Goal: Task Accomplishment & Management: Manage account settings

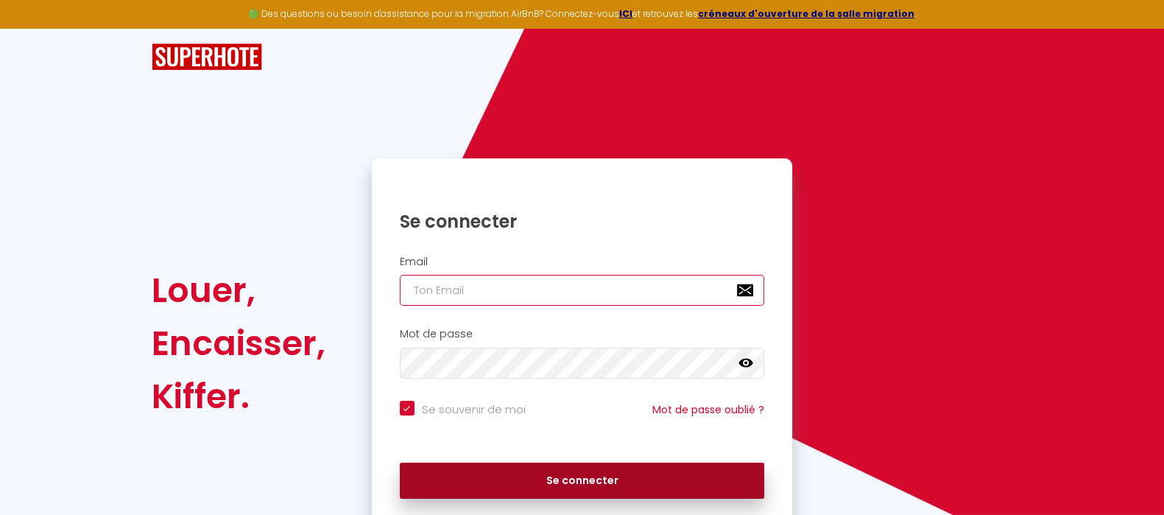
type input "[EMAIL_ADDRESS][DOMAIN_NAME]"
click at [565, 482] on button "Se connecter" at bounding box center [582, 480] width 365 height 37
checkbox input "true"
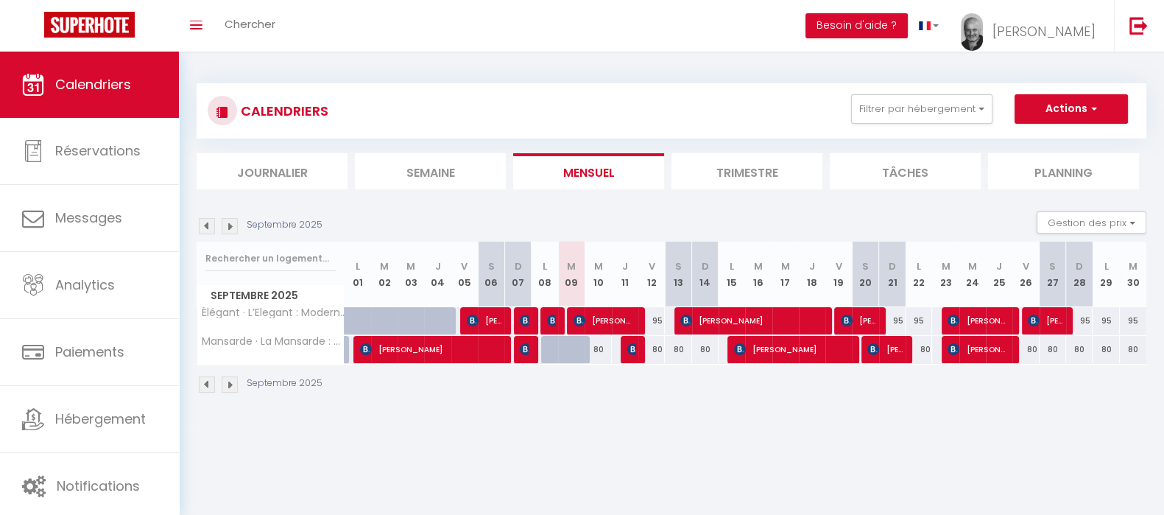
click at [758, 166] on li "Trimestre" at bounding box center [746, 171] width 151 height 36
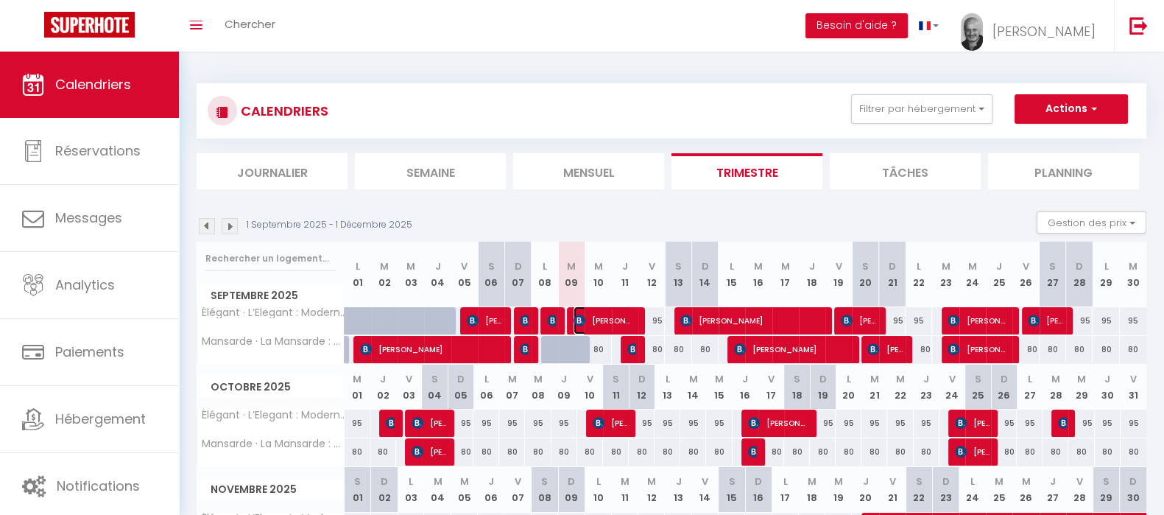
click at [611, 314] on span "[PERSON_NAME]" at bounding box center [604, 320] width 62 height 28
select select "OK"
select select "0"
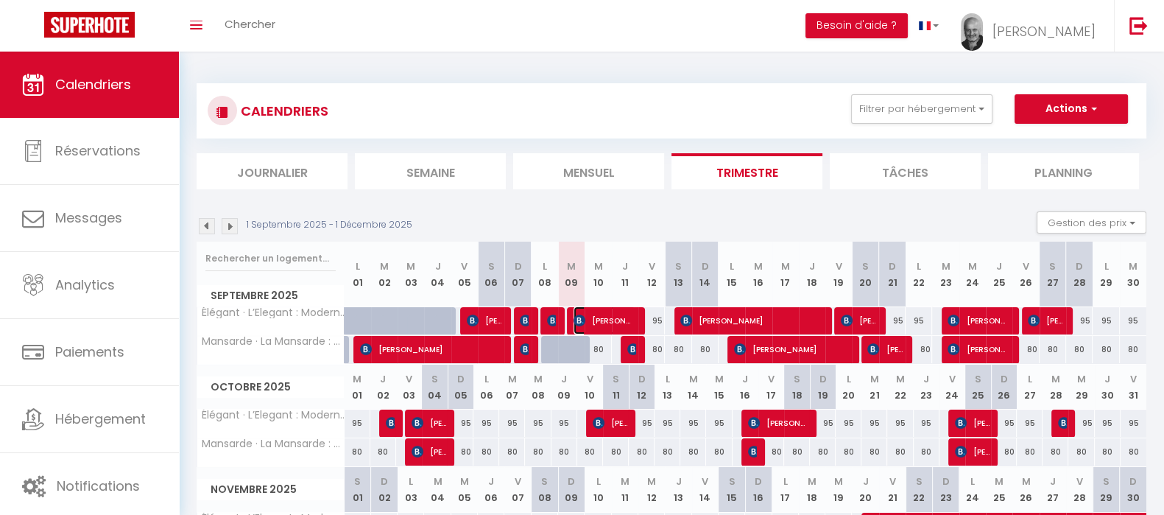
select select "1"
select select
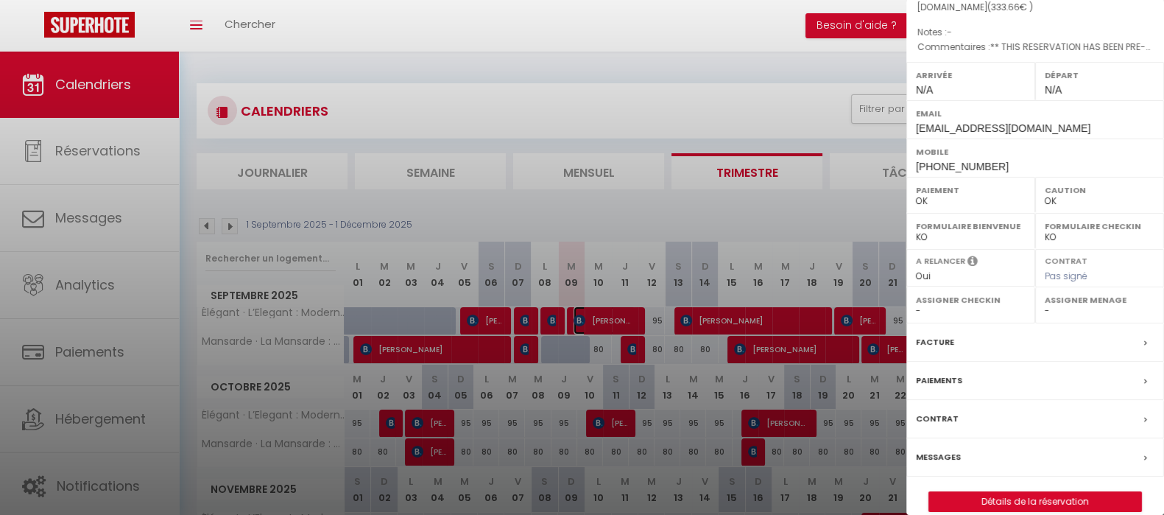
scroll to position [183, 0]
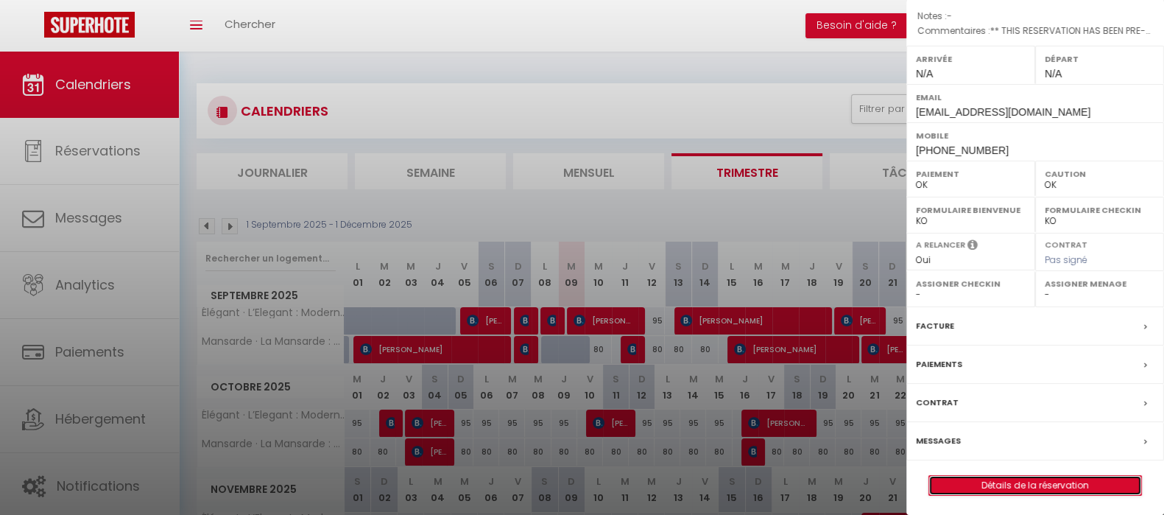
click at [1042, 484] on link "Détails de la réservation" at bounding box center [1035, 485] width 212 height 19
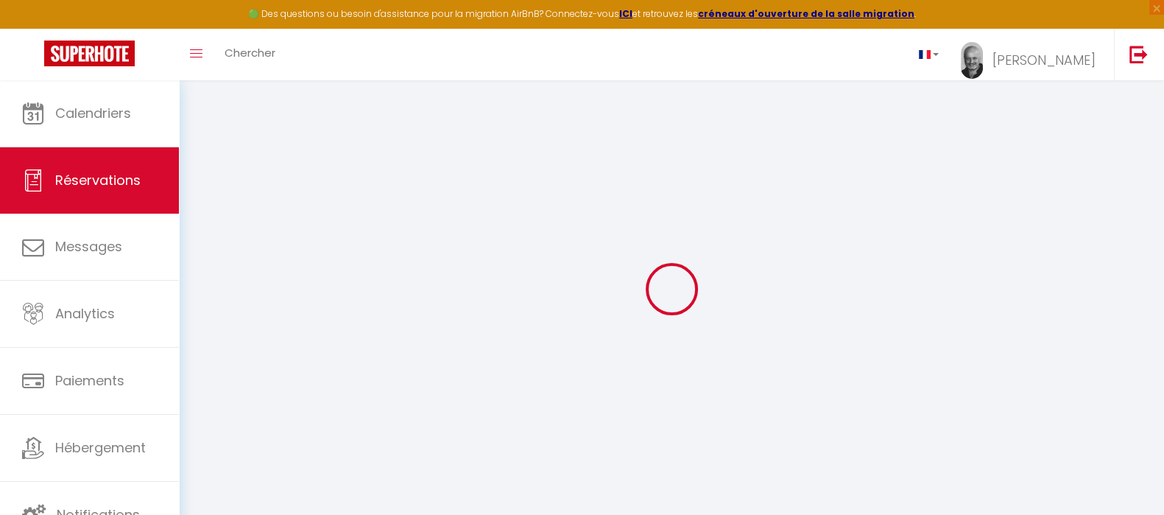
type input "[PERSON_NAME]"
type input "[EMAIL_ADDRESS][DOMAIN_NAME]"
type input "[PHONE_NUMBER]"
type input "[STREET_ADDRESS][PERSON_NAME]"
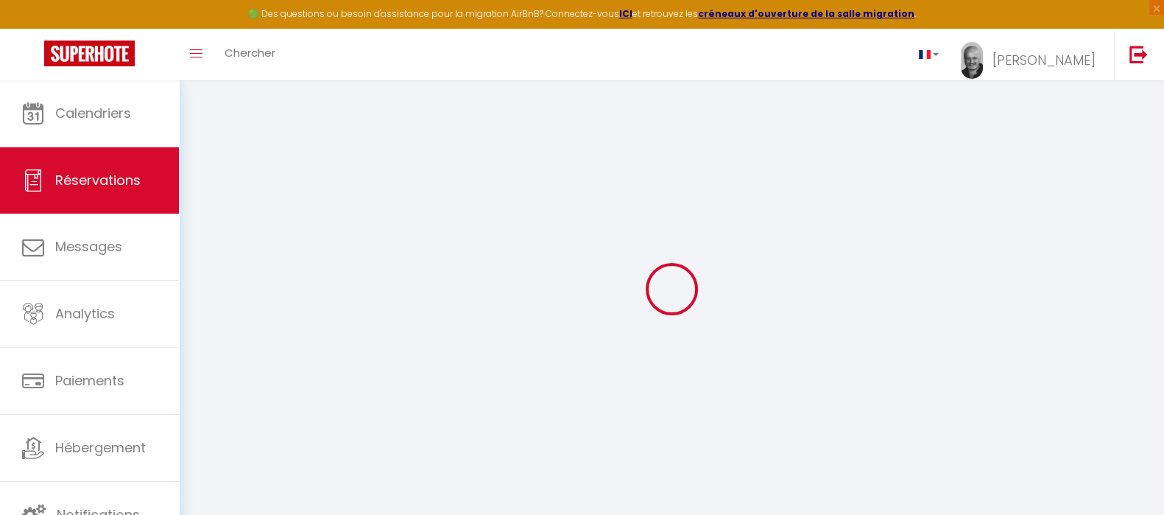
type input "[GEOGRAPHIC_DATA]"
select select "AU"
type input "56.05"
type input "4.67"
select select "43427"
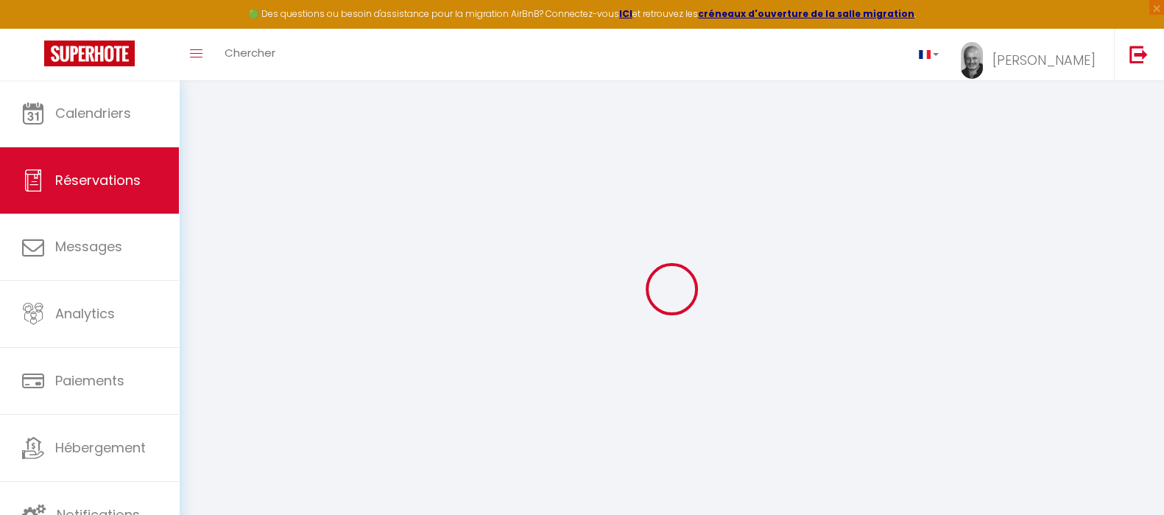
select select "1"
select select
type input "2"
select select "12"
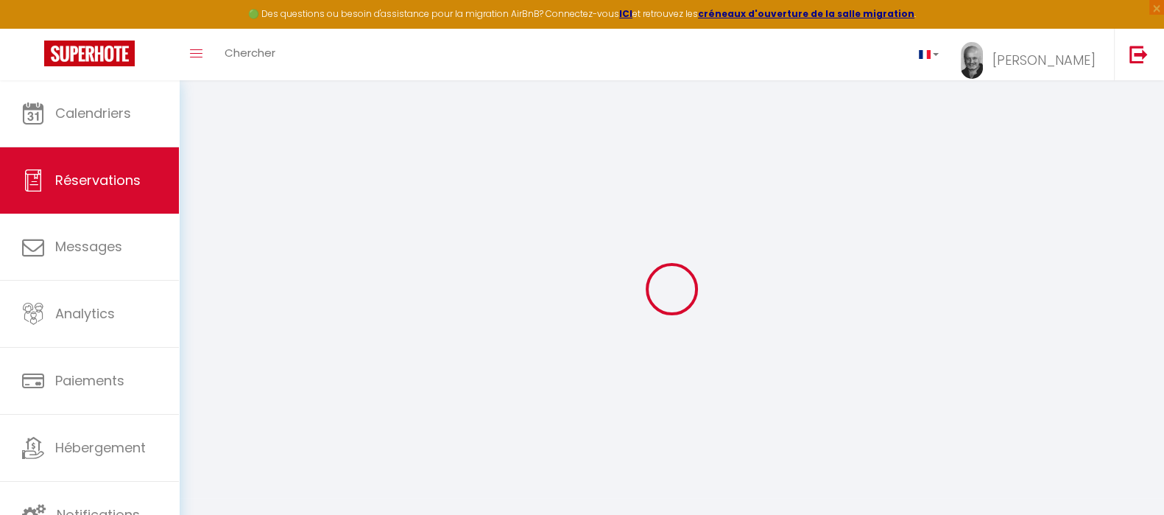
select select "15"
type input "290.7"
checkbox input "false"
select select "2"
type input "0"
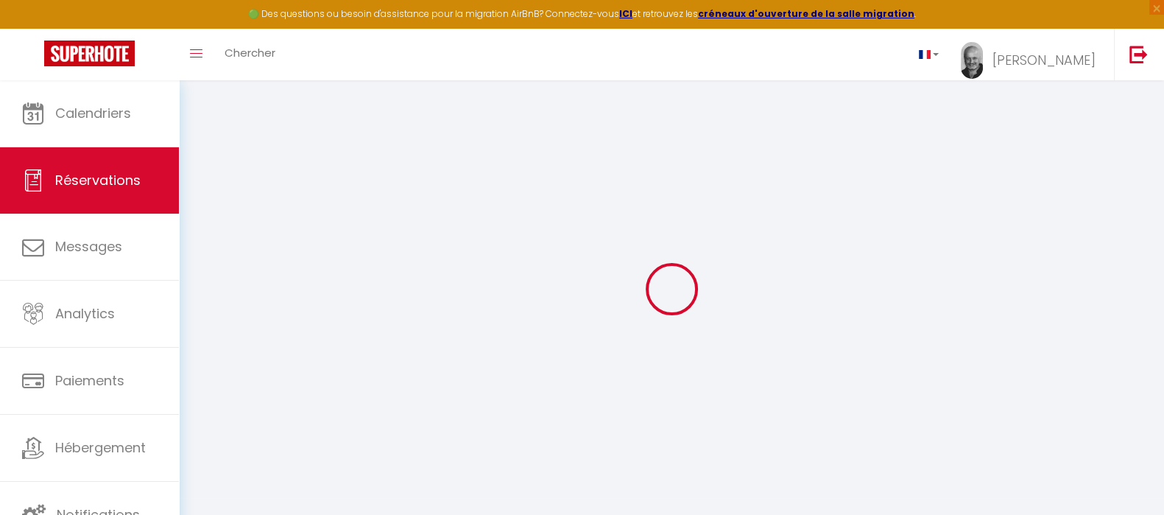
type input "0"
select select
checkbox input "false"
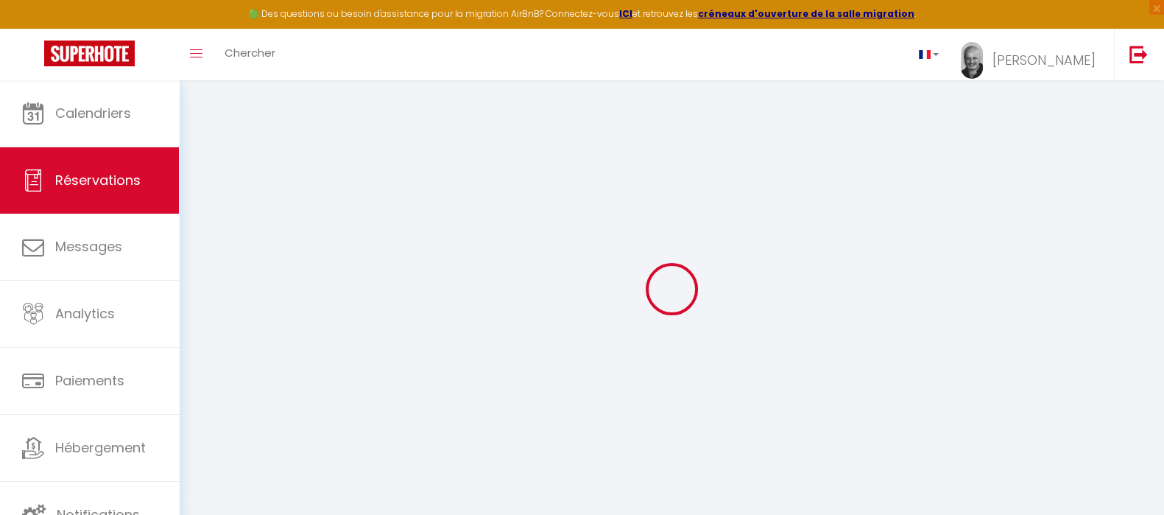
select select
checkbox input "false"
select select
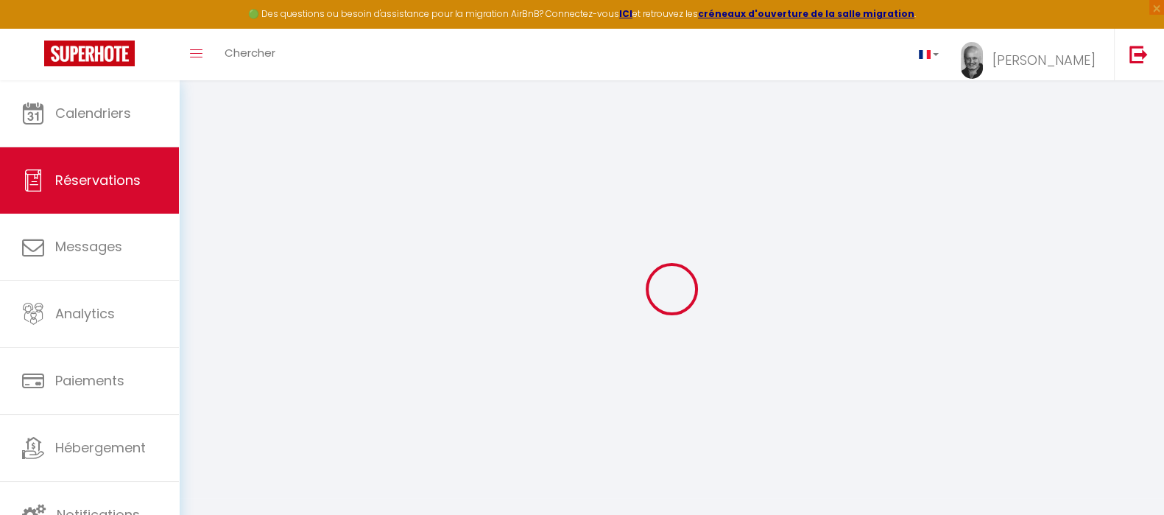
checkbox input "false"
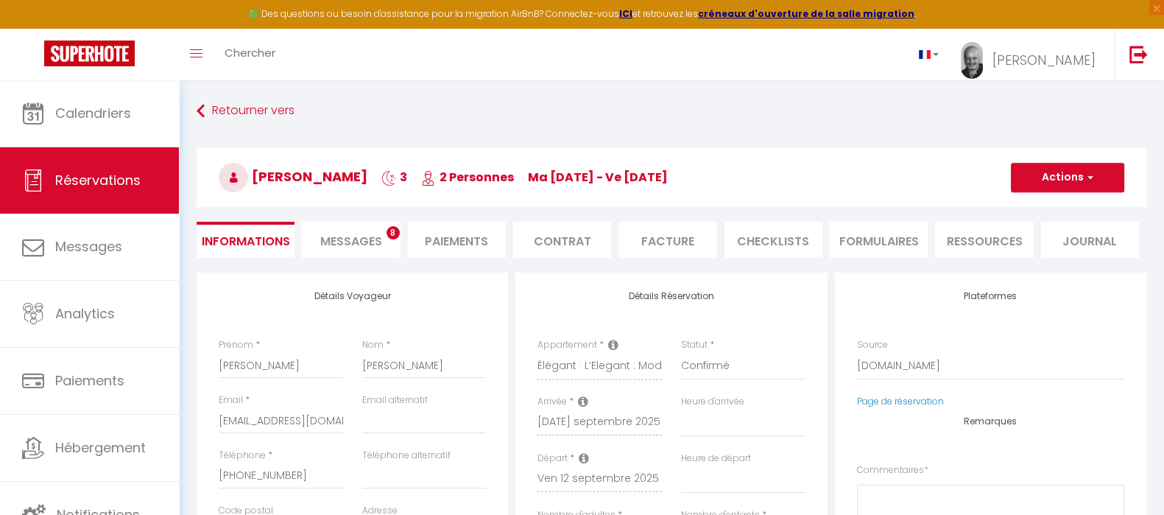
select select
checkbox input "false"
type textarea "** THIS RESERVATION HAS BEEN PRE-PAID ** BOOKING NOTE : Payment charge is EUR 4…"
type input "39"
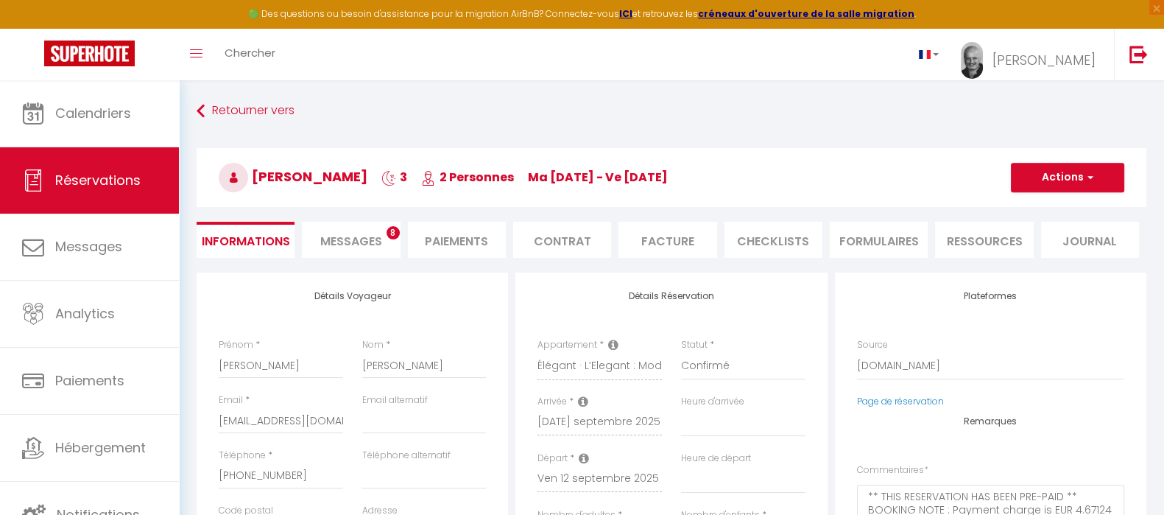
type input "3.96"
select select
checkbox input "false"
select select
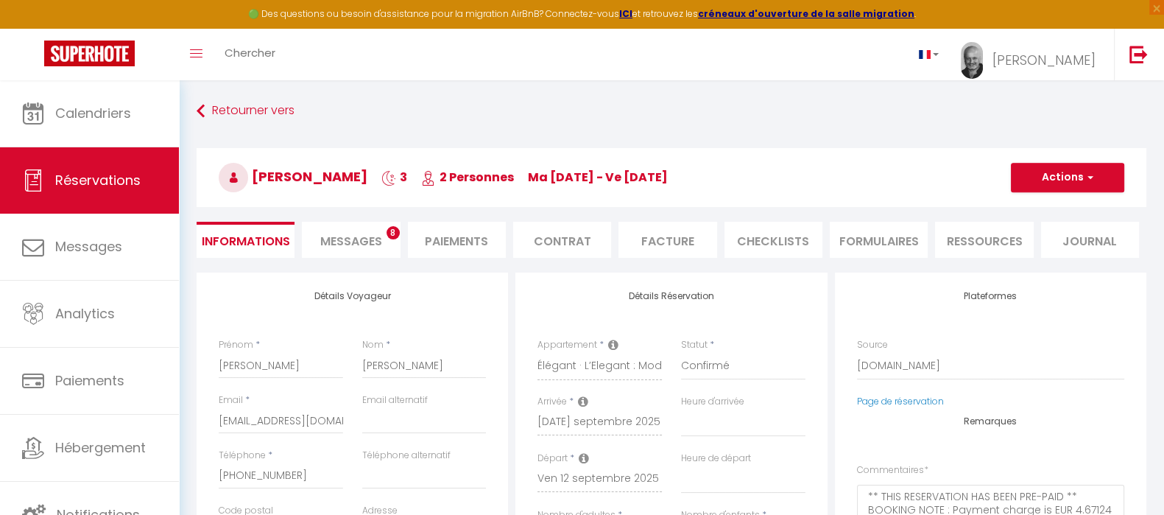
select select
click at [353, 237] on span "Messages" at bounding box center [351, 241] width 62 height 17
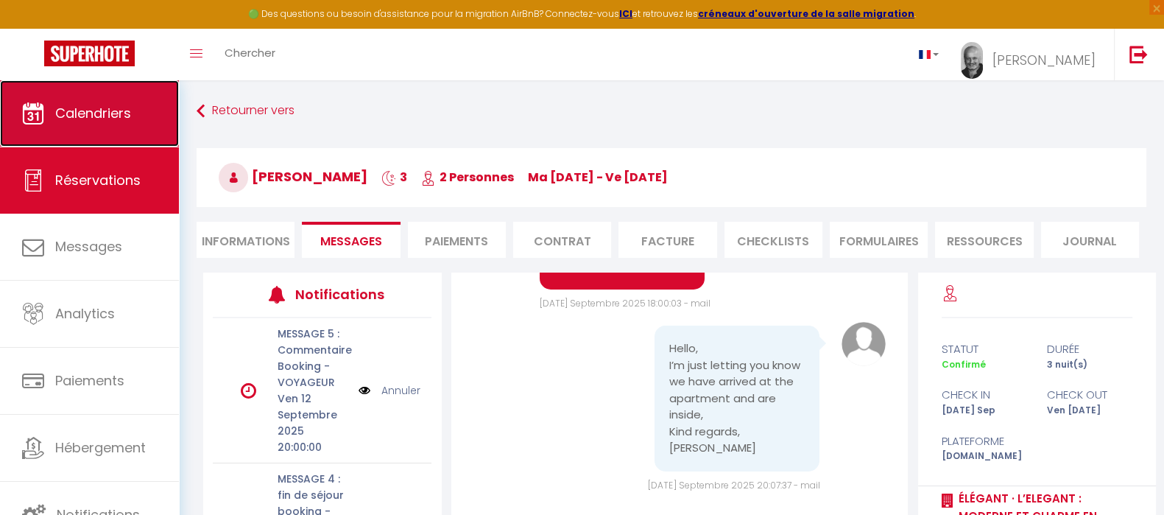
click at [108, 110] on span "Calendriers" at bounding box center [93, 113] width 76 height 18
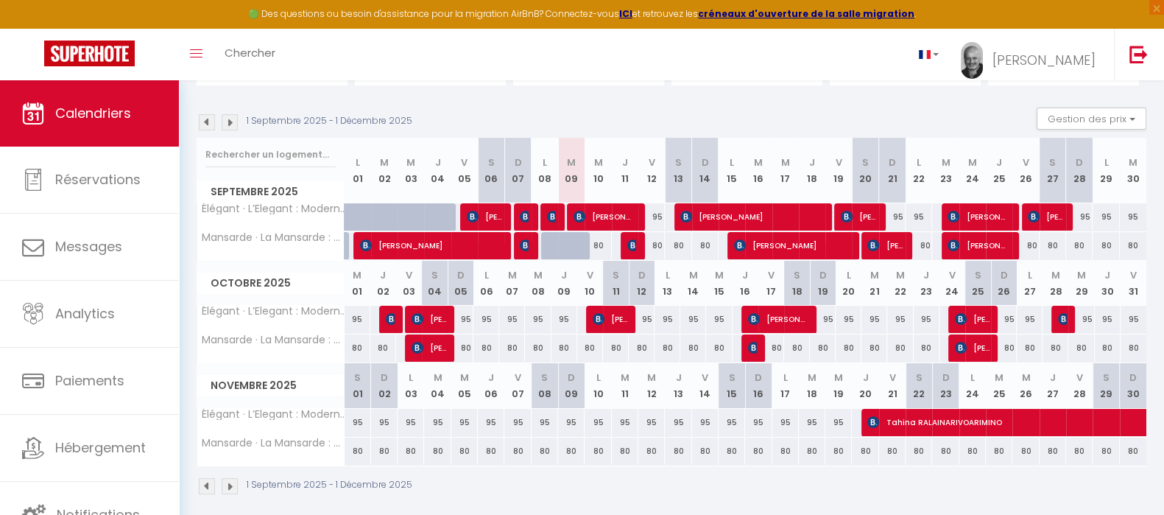
scroll to position [142, 0]
